Goal: Task Accomplishment & Management: Manage account settings

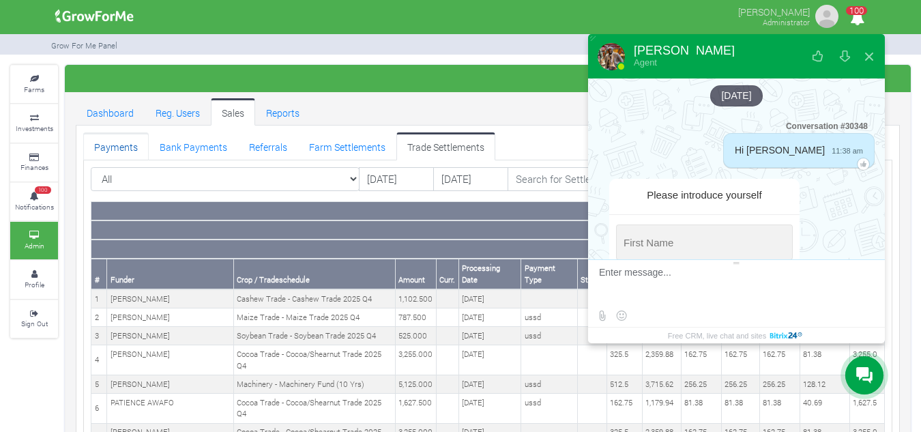
scroll to position [2333, 0]
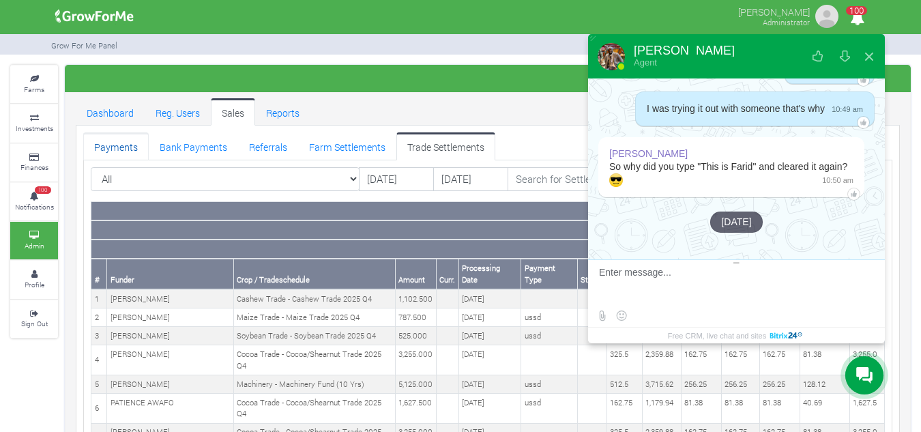
click at [135, 143] on link "Payments" at bounding box center [115, 145] width 65 height 27
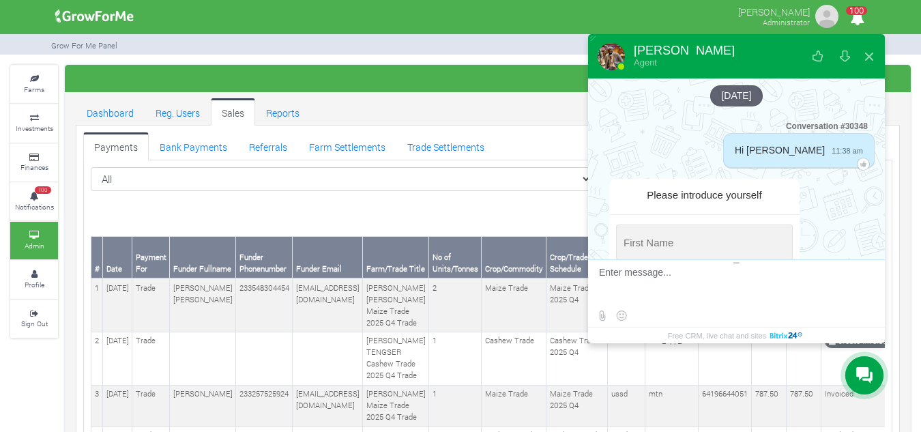
scroll to position [2225, 0]
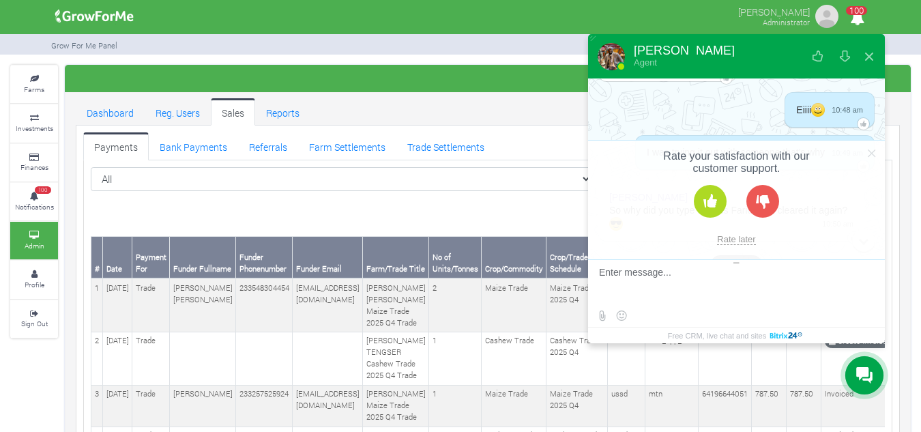
click at [711, 197] on button at bounding box center [709, 201] width 33 height 33
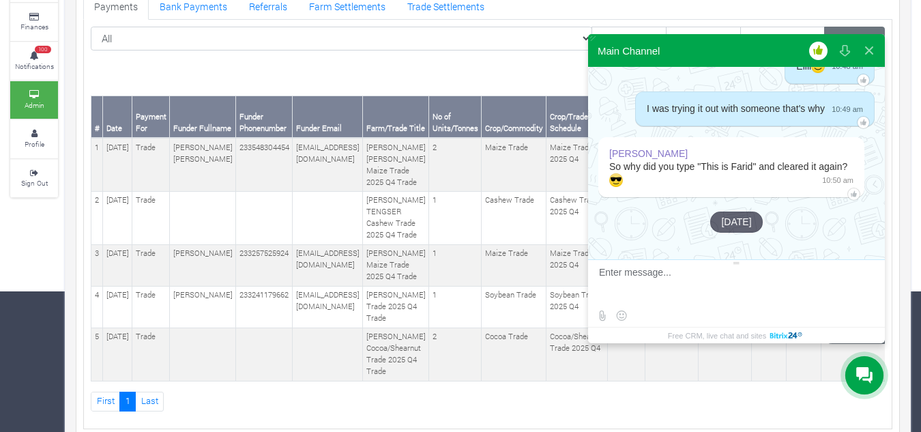
scroll to position [141, 0]
click at [878, 57] on button at bounding box center [868, 50] width 25 height 33
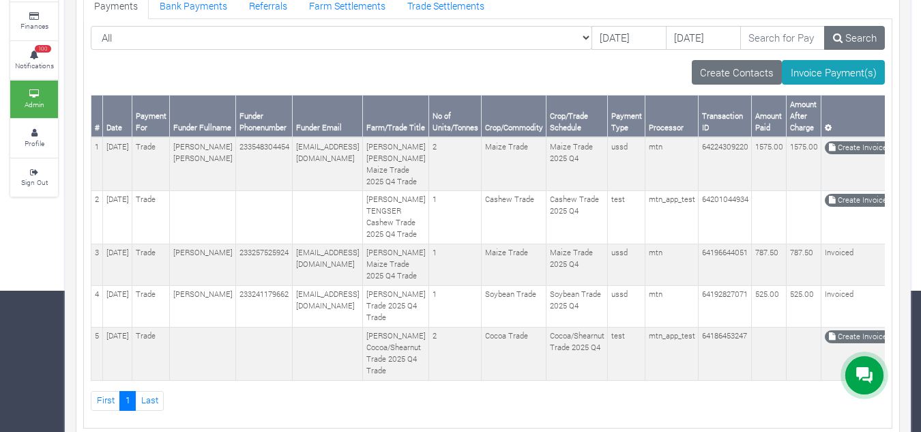
scroll to position [2018, 0]
click at [878, 57] on div "All All" at bounding box center [487, 43] width 814 height 35
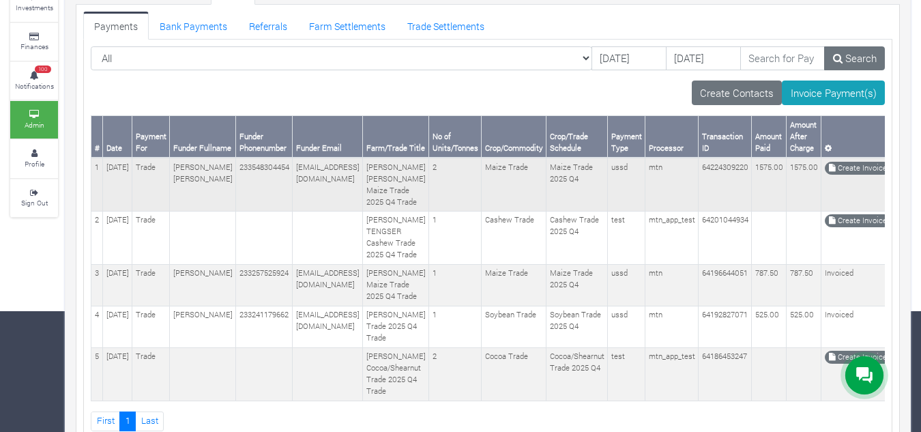
scroll to position [119, 0]
